Goal: Information Seeking & Learning: Compare options

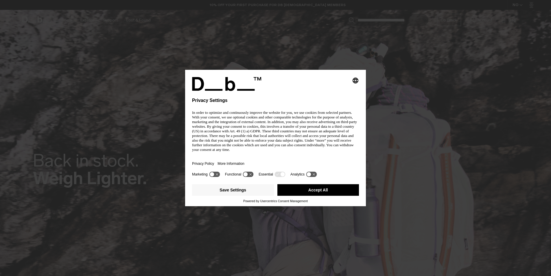
click at [251, 148] on body "Skip to content BUY NOW, PAY LATER WITH KLARNA 10% OFF YOUR FIRST PURCHASE FOR …" at bounding box center [275, 138] width 551 height 276
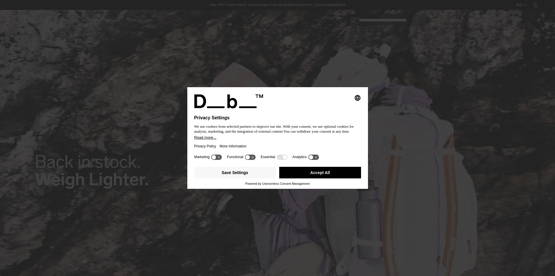
click at [313, 171] on button "Accept All" at bounding box center [320, 173] width 82 height 12
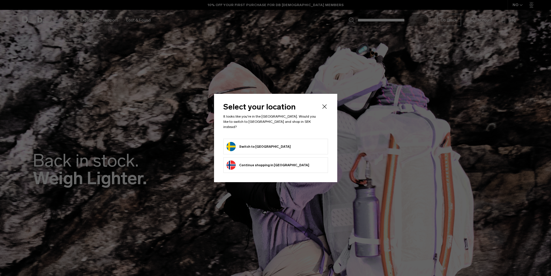
drag, startPoint x: 264, startPoint y: 151, endPoint x: 262, endPoint y: 145, distance: 6.7
click at [264, 151] on li "Switch to Sweden" at bounding box center [275, 147] width 105 height 16
click at [260, 143] on button "Switch to Sweden" at bounding box center [258, 146] width 64 height 9
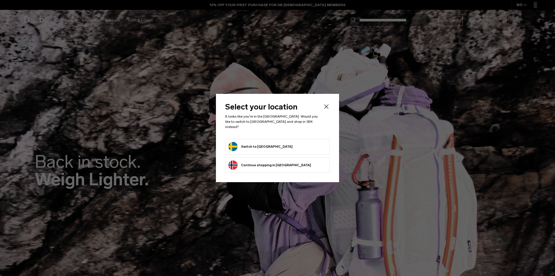
click at [264, 143] on button "Switch to Sweden" at bounding box center [260, 146] width 64 height 9
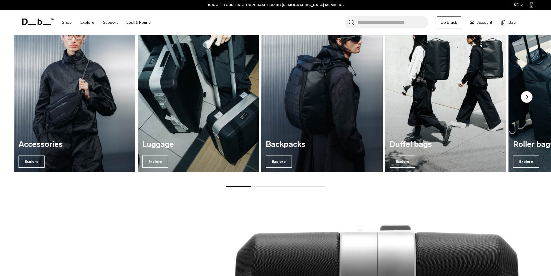
scroll to position [810, 0]
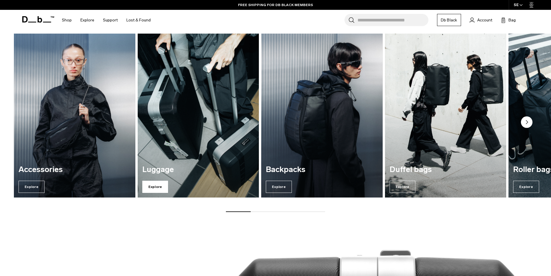
click at [163, 181] on span "Explore" at bounding box center [155, 186] width 26 height 12
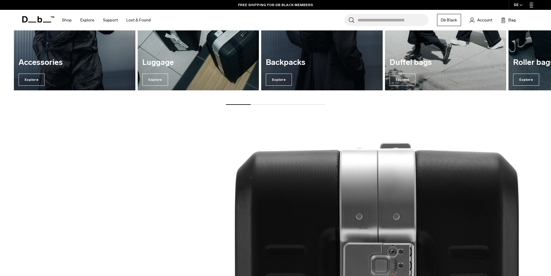
scroll to position [954, 0]
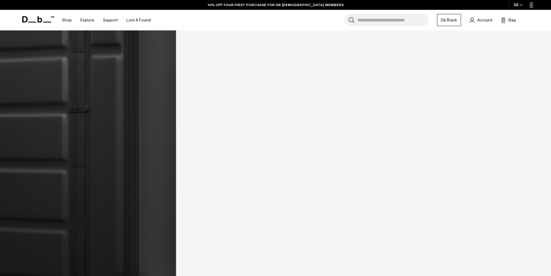
scroll to position [501, 0]
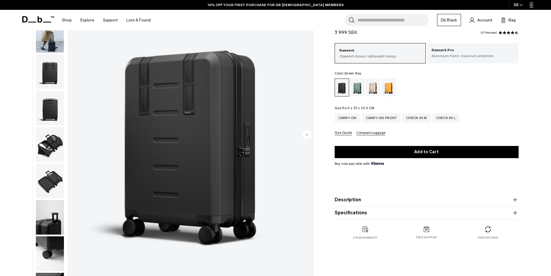
click at [355, 90] on div "Green Ray" at bounding box center [357, 87] width 15 height 18
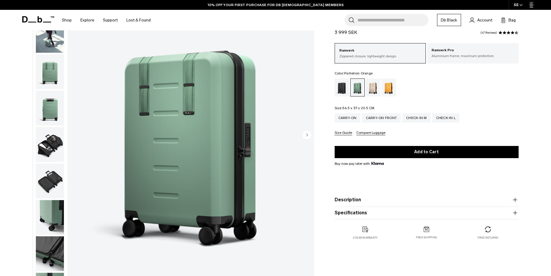
scroll to position [58, 0]
click at [373, 90] on div "Fogbow Beige" at bounding box center [373, 87] width 15 height 18
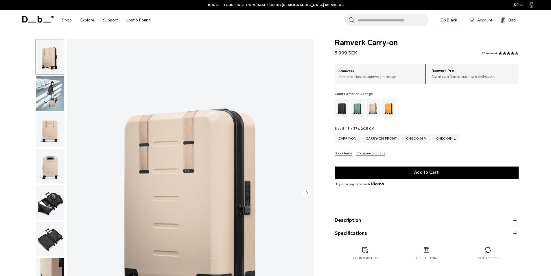
click at [396, 99] on div "Parhelion Orange" at bounding box center [388, 108] width 15 height 18
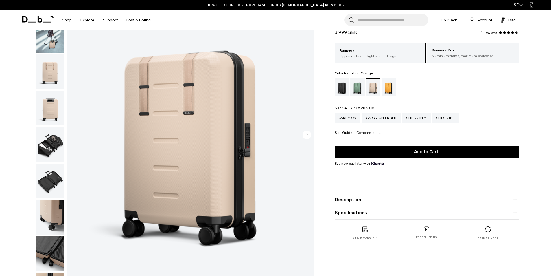
click at [391, 84] on div "Parhelion Orange" at bounding box center [388, 87] width 15 height 18
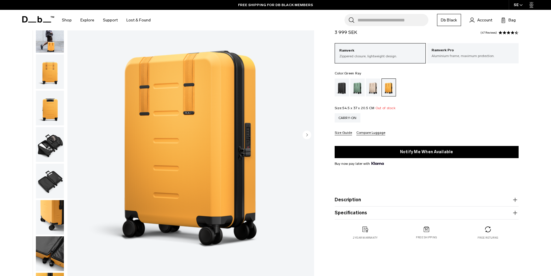
click at [351, 94] on div "Green Ray" at bounding box center [357, 87] width 15 height 18
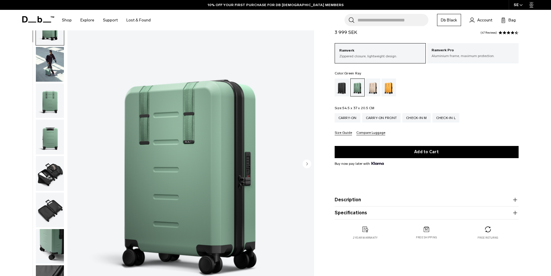
click at [45, 69] on img "button" at bounding box center [50, 64] width 28 height 35
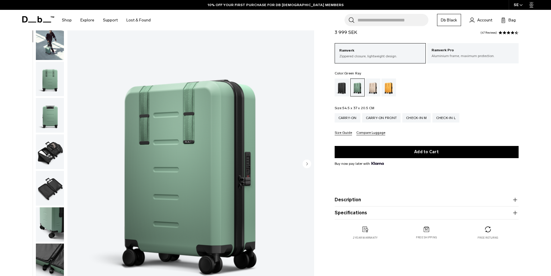
scroll to position [36, 0]
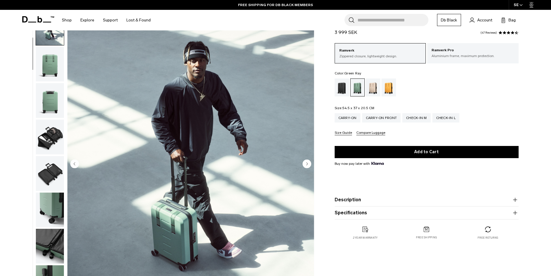
click at [53, 99] on img "button" at bounding box center [50, 100] width 28 height 35
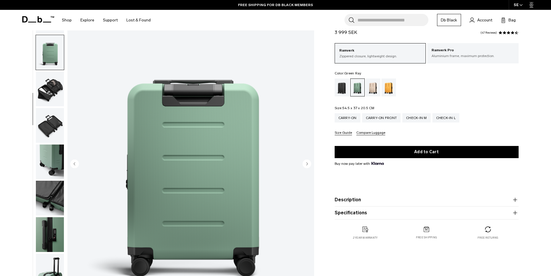
scroll to position [91, 0]
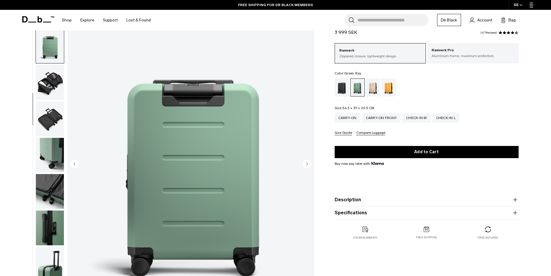
click at [51, 85] on img "button" at bounding box center [50, 82] width 28 height 35
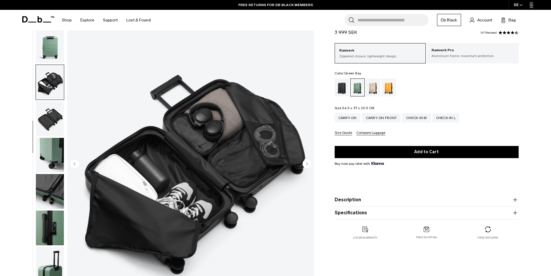
click at [49, 185] on img "button" at bounding box center [50, 191] width 28 height 35
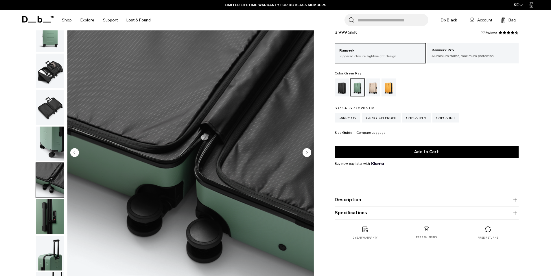
scroll to position [87, 0]
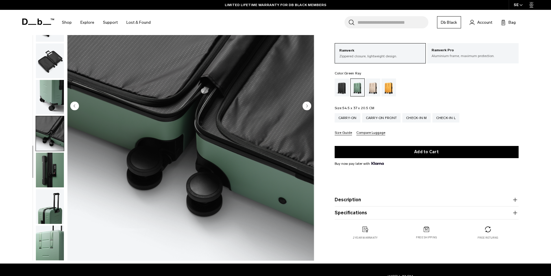
click at [48, 172] on img "button" at bounding box center [50, 169] width 28 height 35
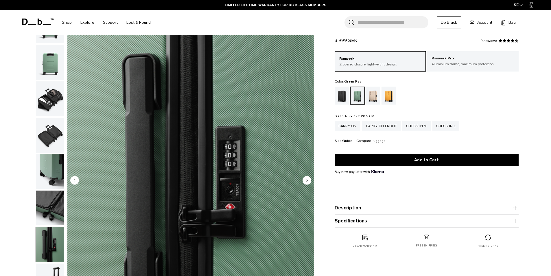
scroll to position [0, 0]
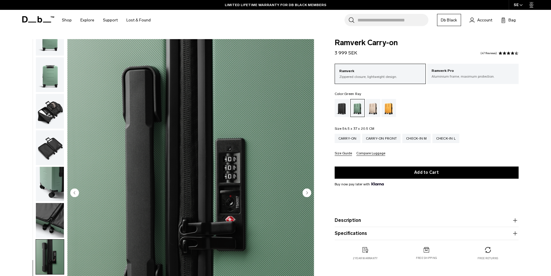
click at [61, 149] on img "button" at bounding box center [50, 147] width 28 height 35
